Goal: Information Seeking & Learning: Understand process/instructions

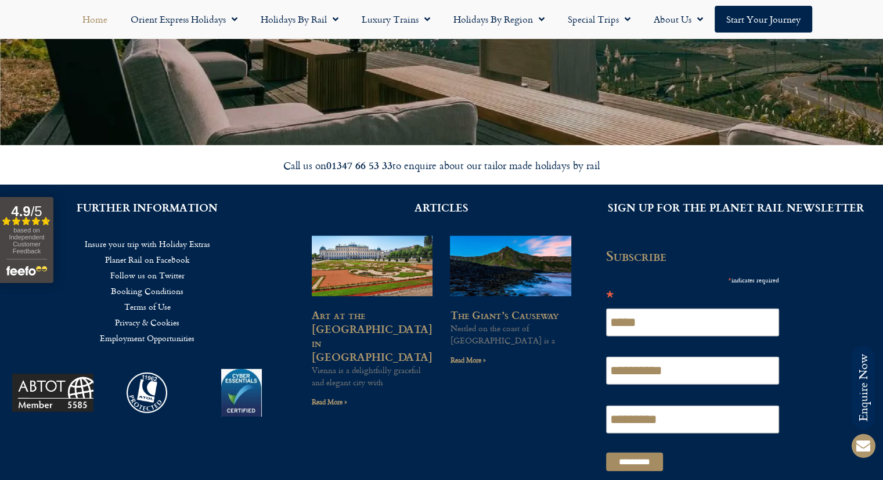
scroll to position [2780, 0]
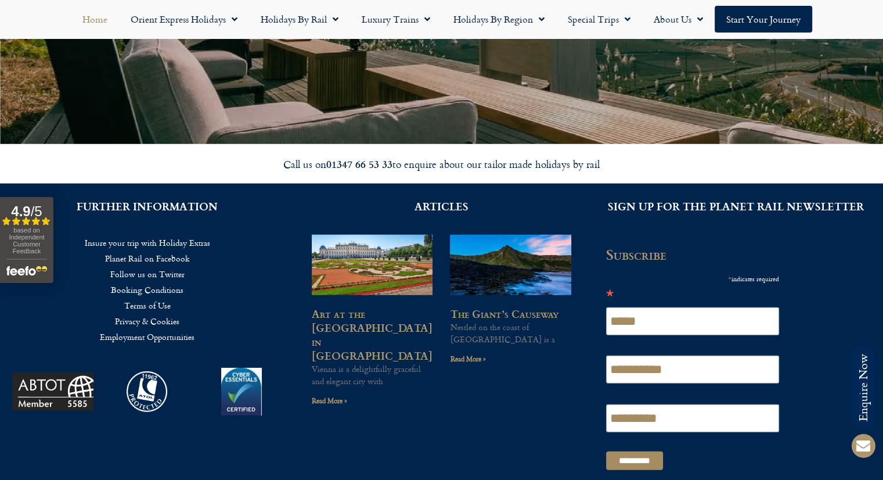
click at [152, 288] on link "Booking Conditions" at bounding box center [147, 290] width 260 height 16
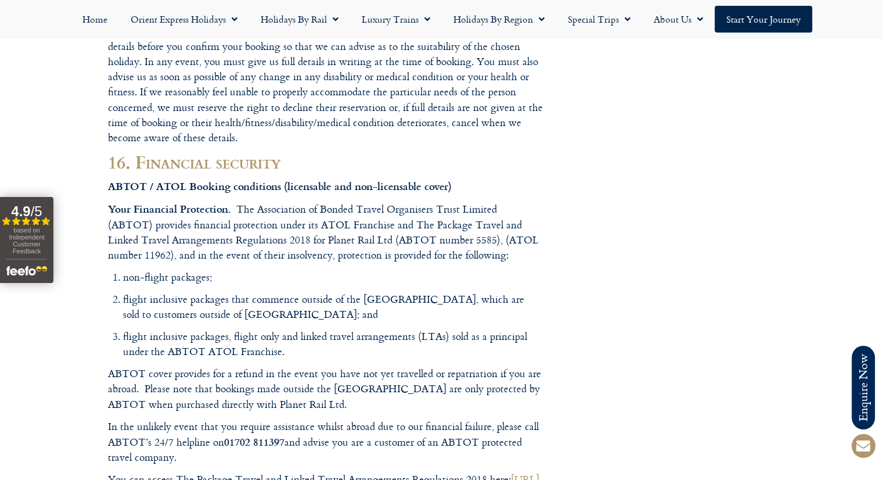
scroll to position [6906, 0]
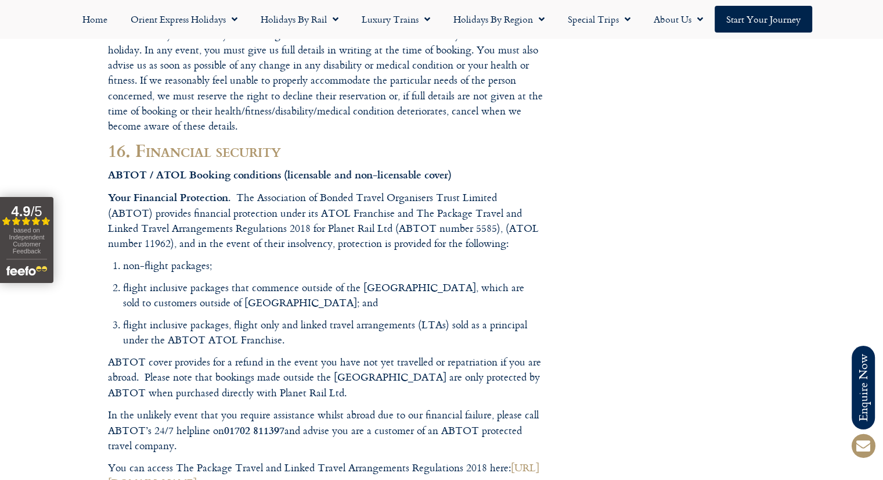
click at [283, 263] on ol "non-flight packages; flight inclusive packages that commence outside of [GEOGRA…" at bounding box center [333, 303] width 420 height 90
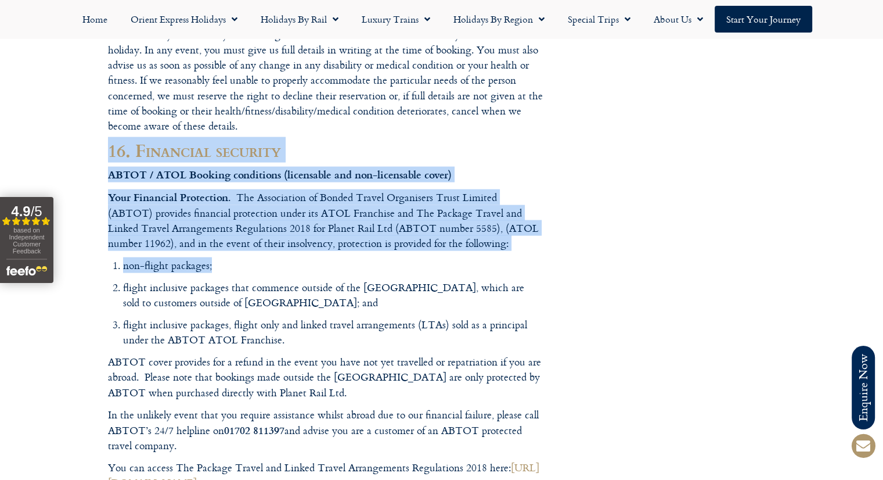
drag, startPoint x: 111, startPoint y: 105, endPoint x: 462, endPoint y: 215, distance: 367.6
click at [400, 258] on li "non-flight packages;" at bounding box center [333, 265] width 420 height 15
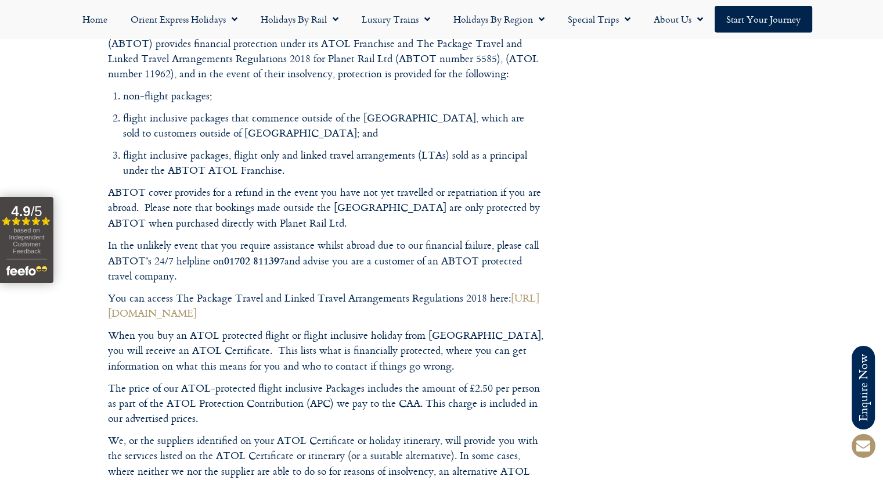
scroll to position [7110, 0]
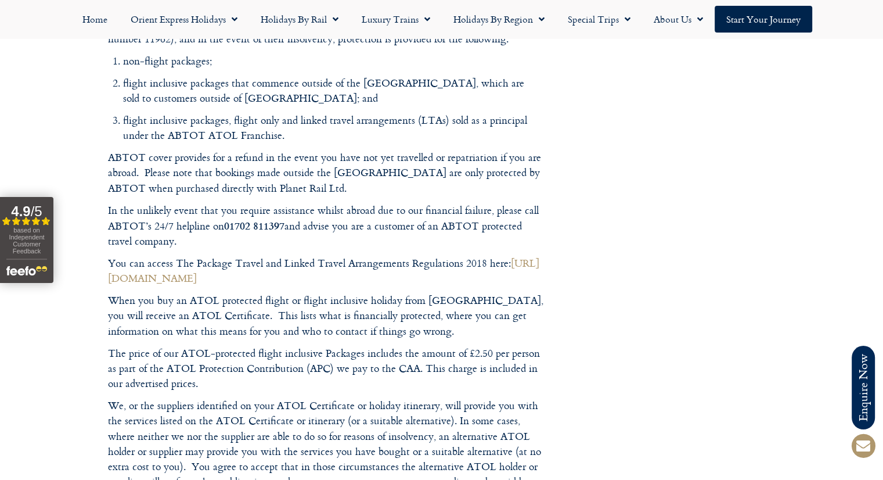
click at [373, 203] on p "In the unlikely event that you require assistance whilst abroad due to our fina…" at bounding box center [326, 226] width 436 height 46
click at [366, 150] on p "ABTOT cover provides for a refund in the event you have not yet travelled or re…" at bounding box center [326, 173] width 436 height 46
